Goal: Information Seeking & Learning: Learn about a topic

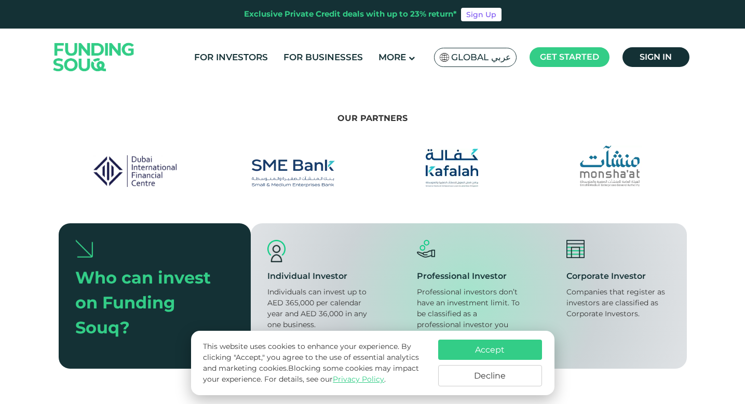
scroll to position [1039, 0]
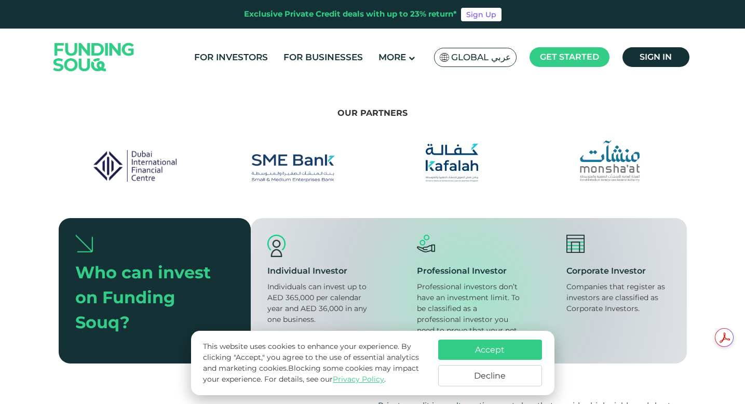
click at [505, 375] on button "Decline" at bounding box center [490, 375] width 104 height 21
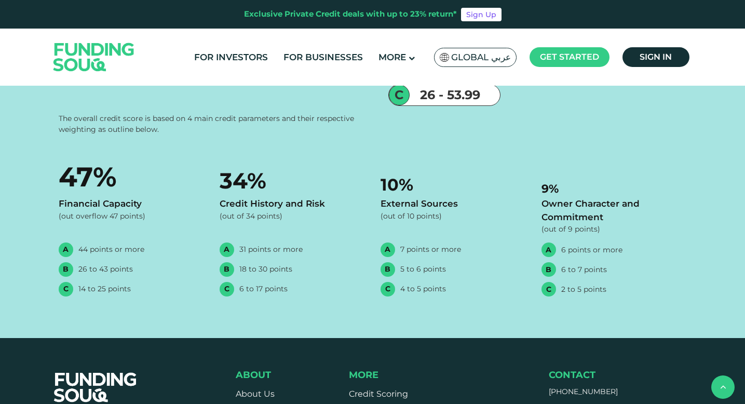
scroll to position [2009, 0]
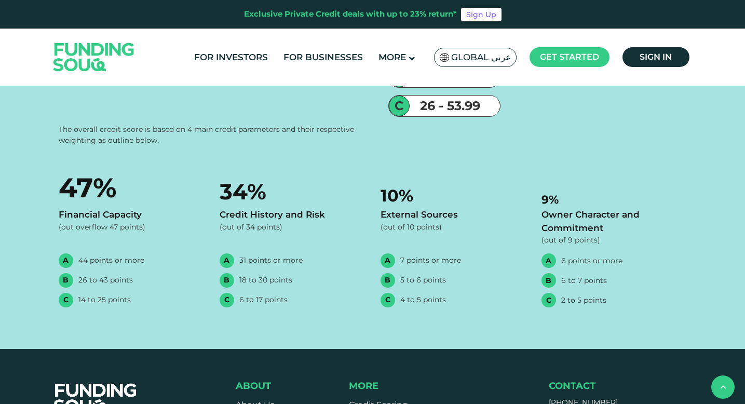
drag, startPoint x: 97, startPoint y: 202, endPoint x: 148, endPoint y: 202, distance: 50.4
drag, startPoint x: 231, startPoint y: 203, endPoint x: 116, endPoint y: 204, distance: 114.3
type tc-range-slider "550000"
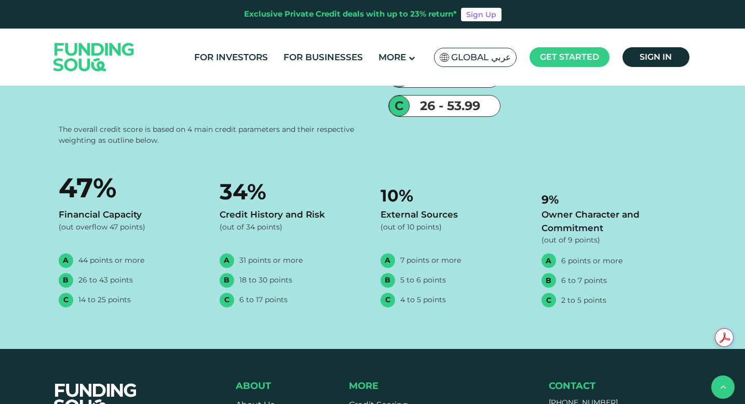
type tc-range-slider "5"
drag, startPoint x: 409, startPoint y: 198, endPoint x: 463, endPoint y: 199, distance: 53.5
click at [463, 164] on div "Balanced Auto-investing Conservative Auto-investing Invested Funds AED 550,000 …" at bounding box center [373, 27] width 629 height 273
drag, startPoint x: 176, startPoint y: 202, endPoint x: 144, endPoint y: 202, distance: 31.2
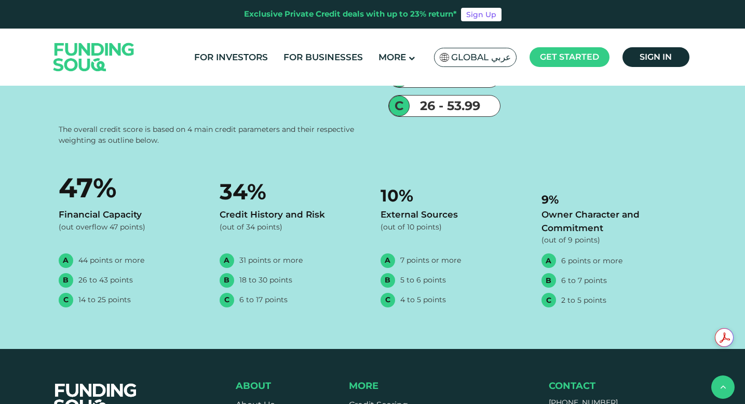
drag, startPoint x: 144, startPoint y: 202, endPoint x: 125, endPoint y: 202, distance: 19.2
type tc-range-slider "200000"
drag, startPoint x: 125, startPoint y: 202, endPoint x: 115, endPoint y: 203, distance: 9.9
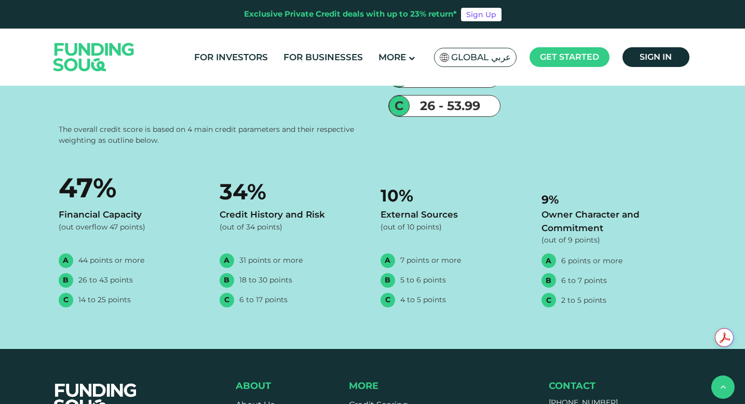
click at [0, 164] on section "Balanced Auto-investing Conservative Auto-investing Invested Funds AED 200,000 …" at bounding box center [372, 18] width 745 height 294
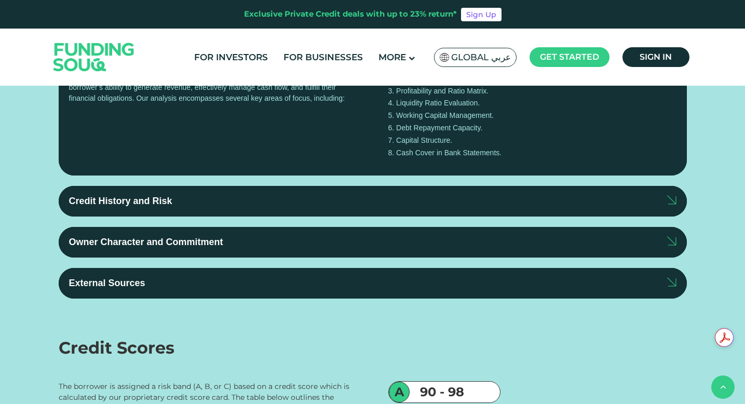
scroll to position [1979, 0]
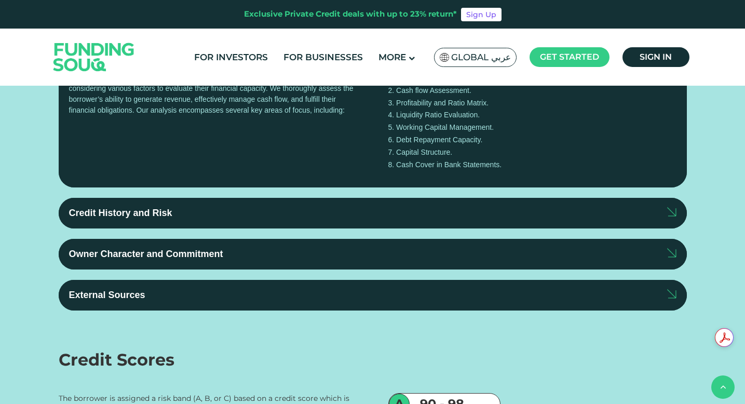
drag, startPoint x: 437, startPoint y: 232, endPoint x: 412, endPoint y: 232, distance: 24.9
click at [412, 35] on div "date slider" at bounding box center [407, 26] width 18 height 18
drag, startPoint x: 411, startPoint y: 232, endPoint x: 364, endPoint y: 234, distance: 47.3
click at [364, 35] on div "date slider" at bounding box center [366, 26] width 18 height 18
drag, startPoint x: 364, startPoint y: 234, endPoint x: 332, endPoint y: 239, distance: 32.6
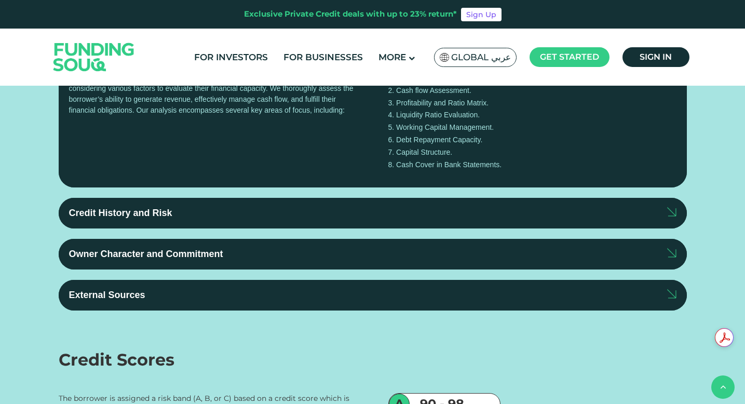
click at [331, 43] on div "Investment Period 2 Years" at bounding box center [358, 12] width 178 height 62
drag, startPoint x: 319, startPoint y: 229, endPoint x: 292, endPoint y: 232, distance: 27.7
click at [291, 35] on div "date slider" at bounding box center [285, 26] width 18 height 18
type tc-range-slider "5"
drag, startPoint x: 276, startPoint y: 230, endPoint x: 455, endPoint y: 252, distance: 180.2
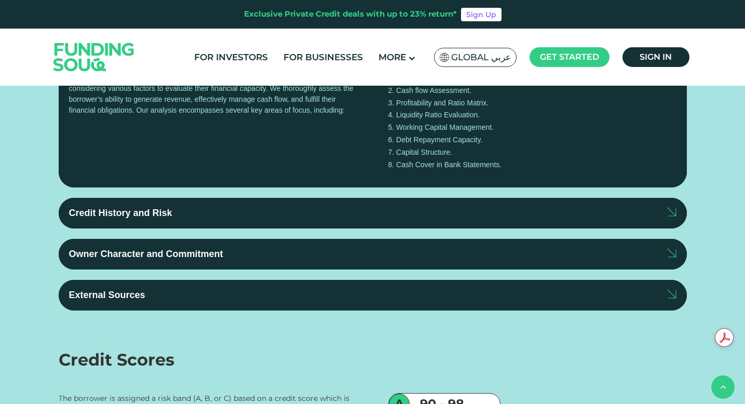
click at [455, 195] on div "Balanced Auto-investing Conservative Auto-investing Invested Funds AED 200,000" at bounding box center [261, 58] width 405 height 273
